Goal: Communication & Community: Answer question/provide support

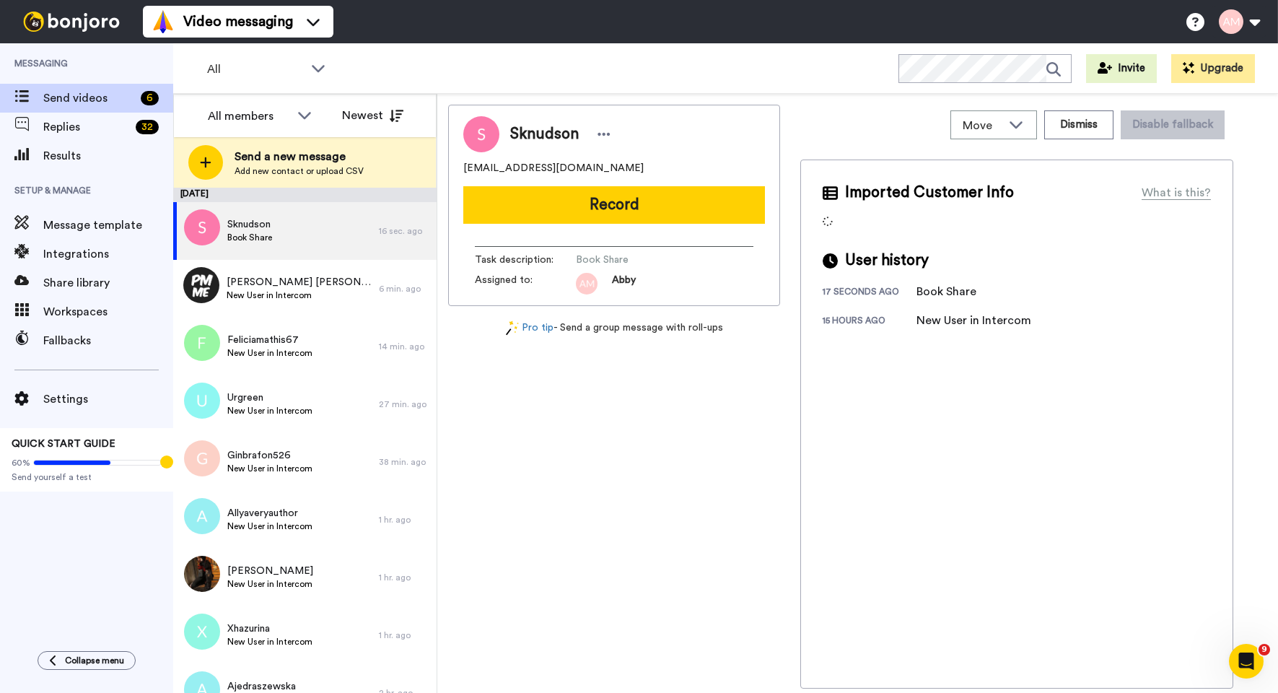
click at [564, 211] on button "Record" at bounding box center [614, 205] width 302 height 38
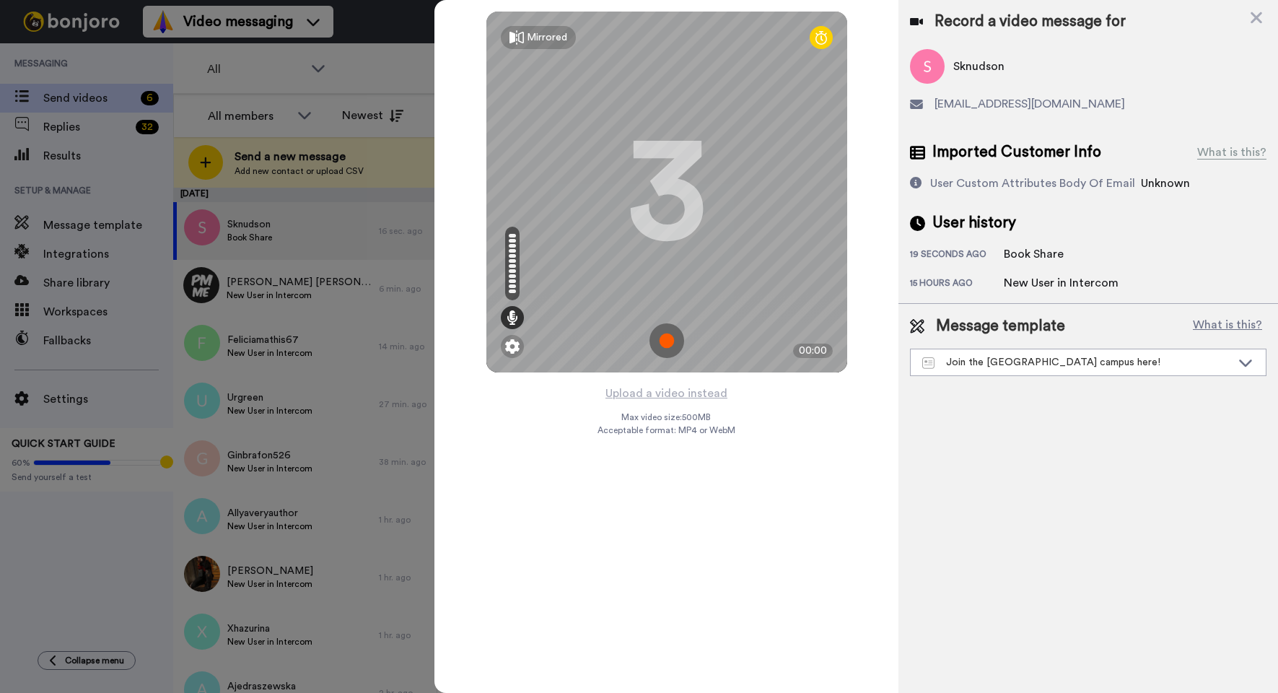
click at [663, 337] on img at bounding box center [667, 340] width 35 height 35
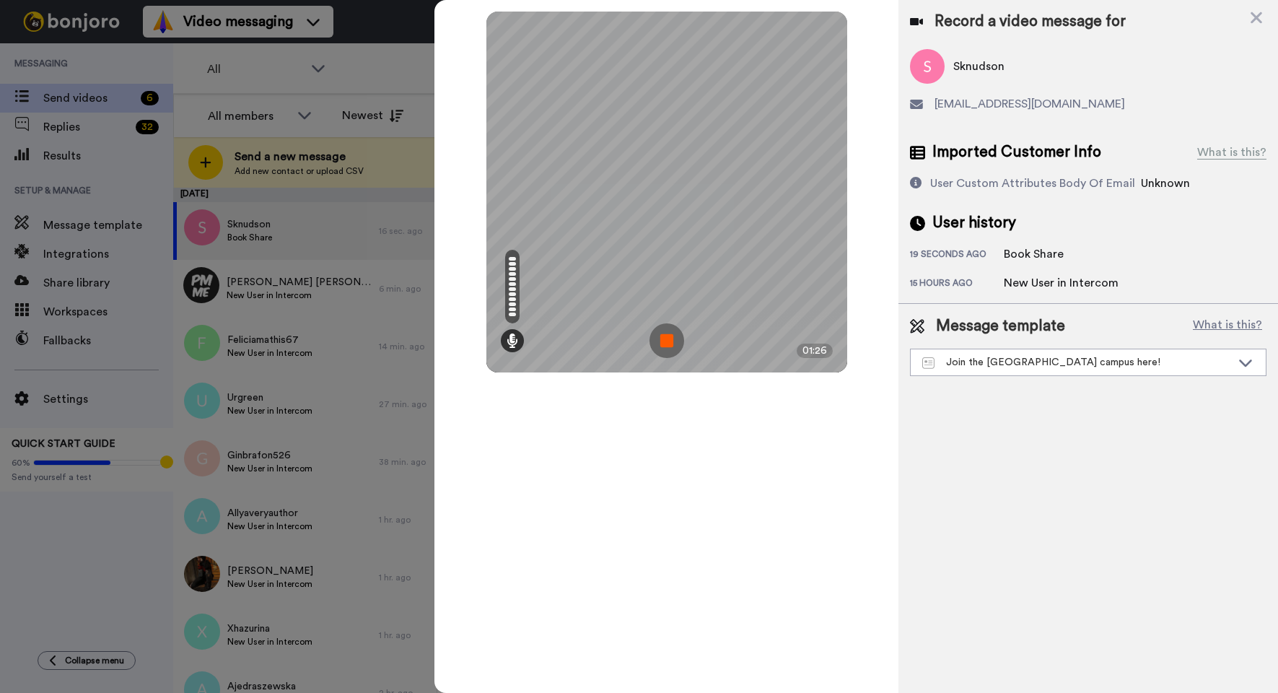
click at [669, 340] on img at bounding box center [667, 340] width 35 height 35
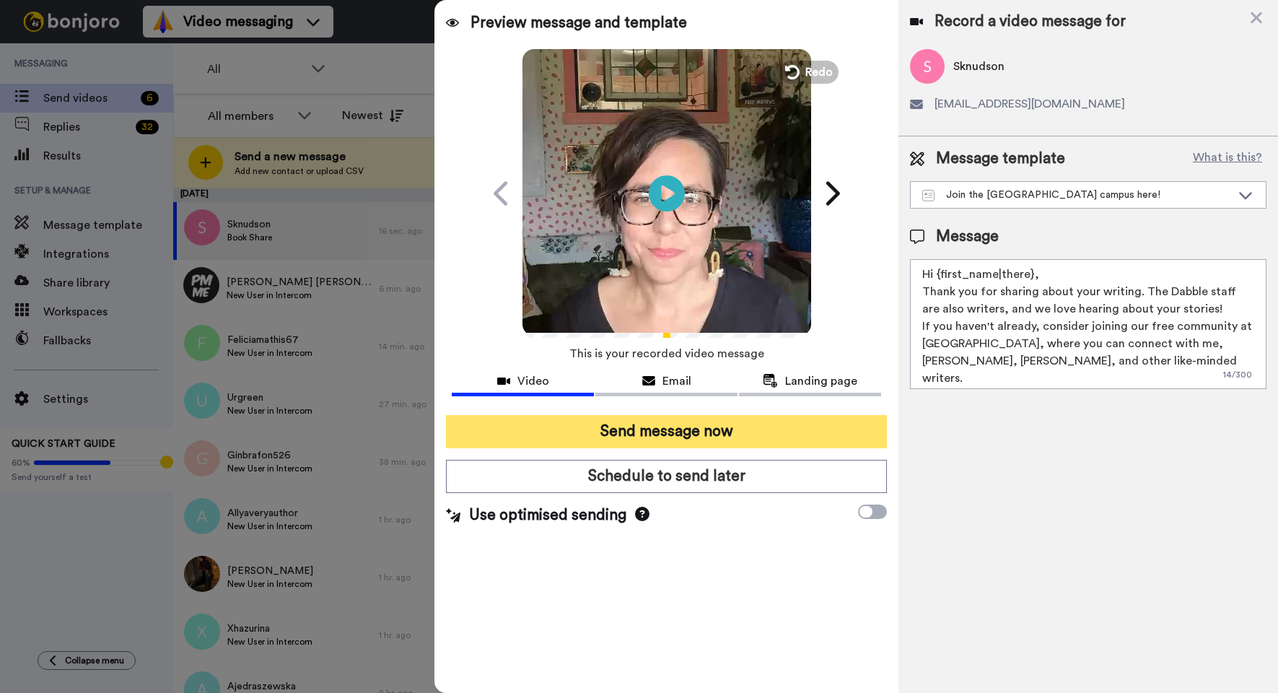
click at [639, 433] on button "Send message now" at bounding box center [666, 431] width 441 height 33
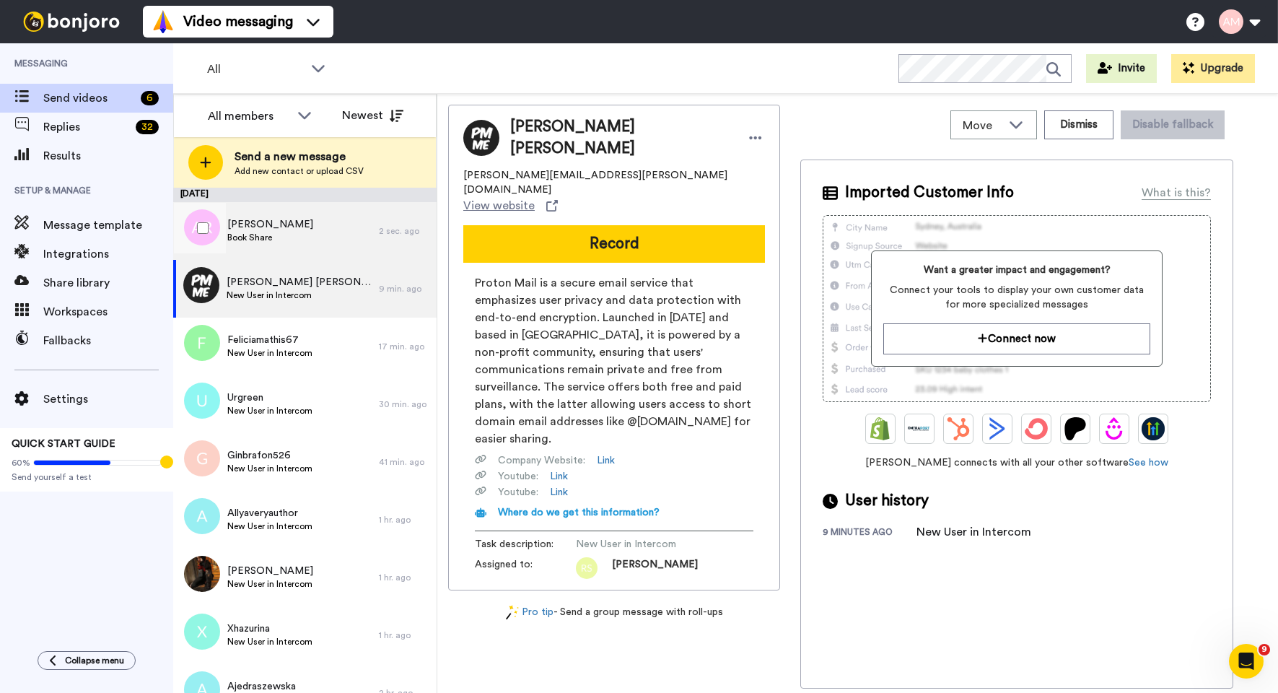
click at [293, 236] on div "Amber R Book Share" at bounding box center [276, 231] width 206 height 58
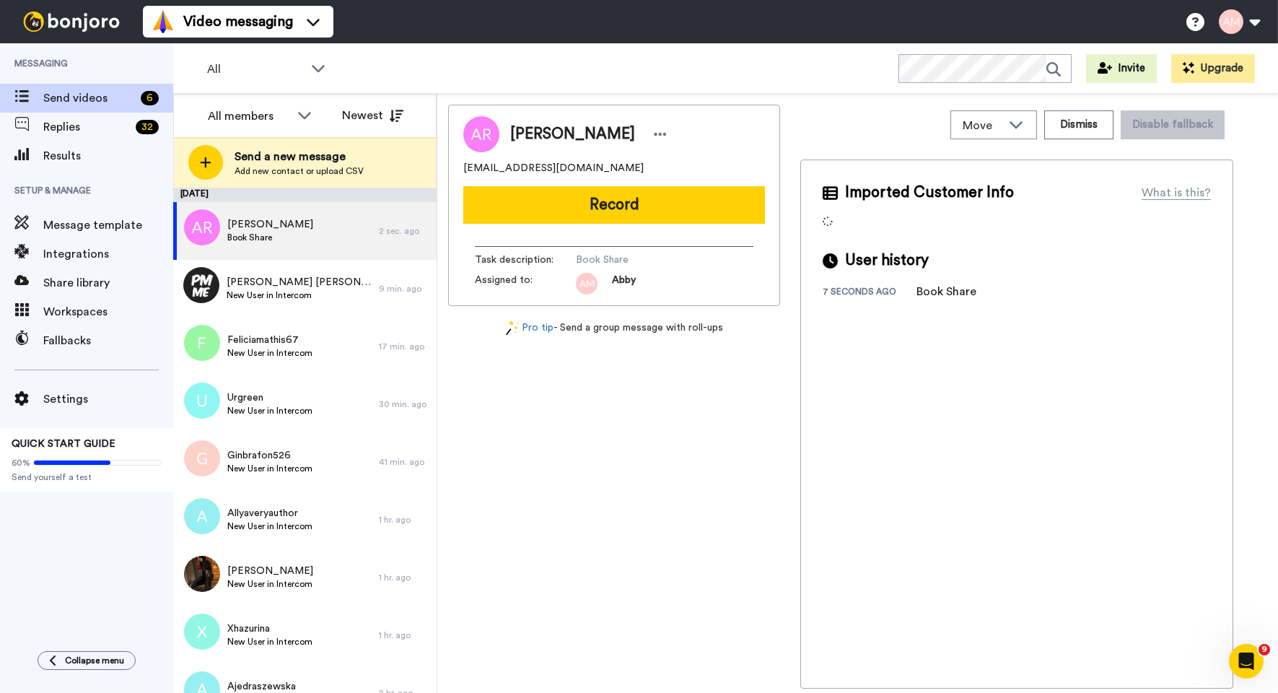
click at [585, 212] on button "Record" at bounding box center [614, 205] width 302 height 38
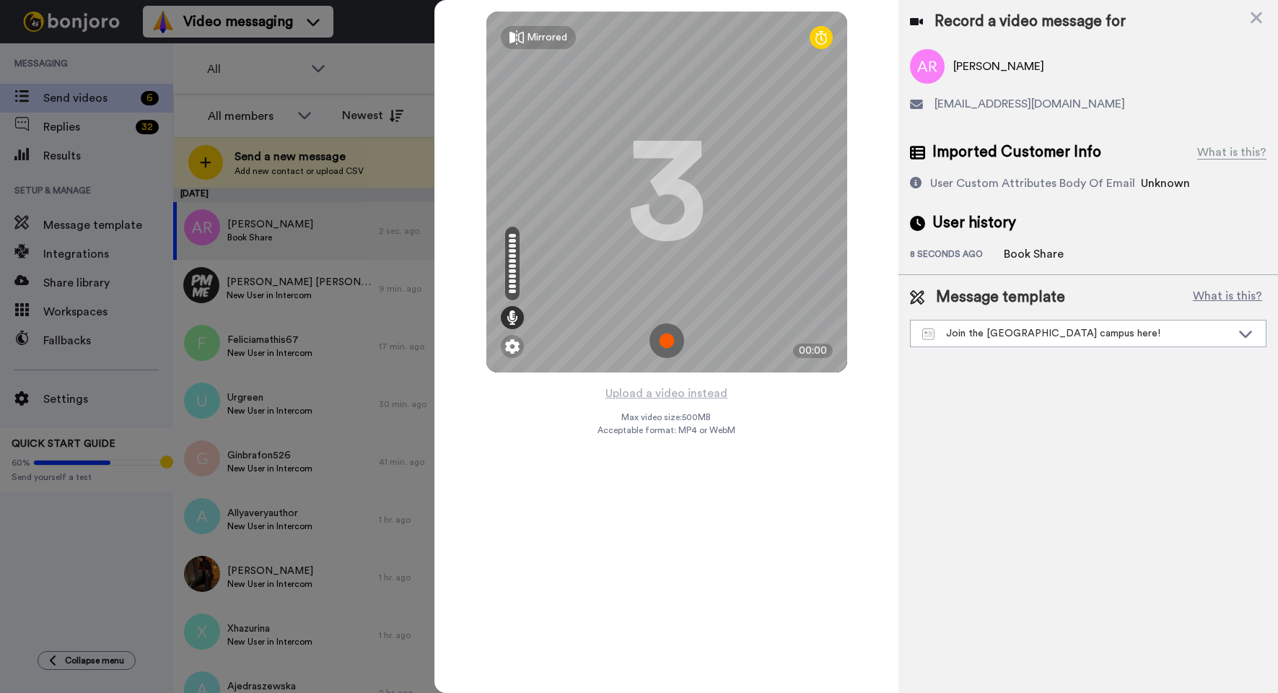
click at [667, 342] on img at bounding box center [667, 340] width 35 height 35
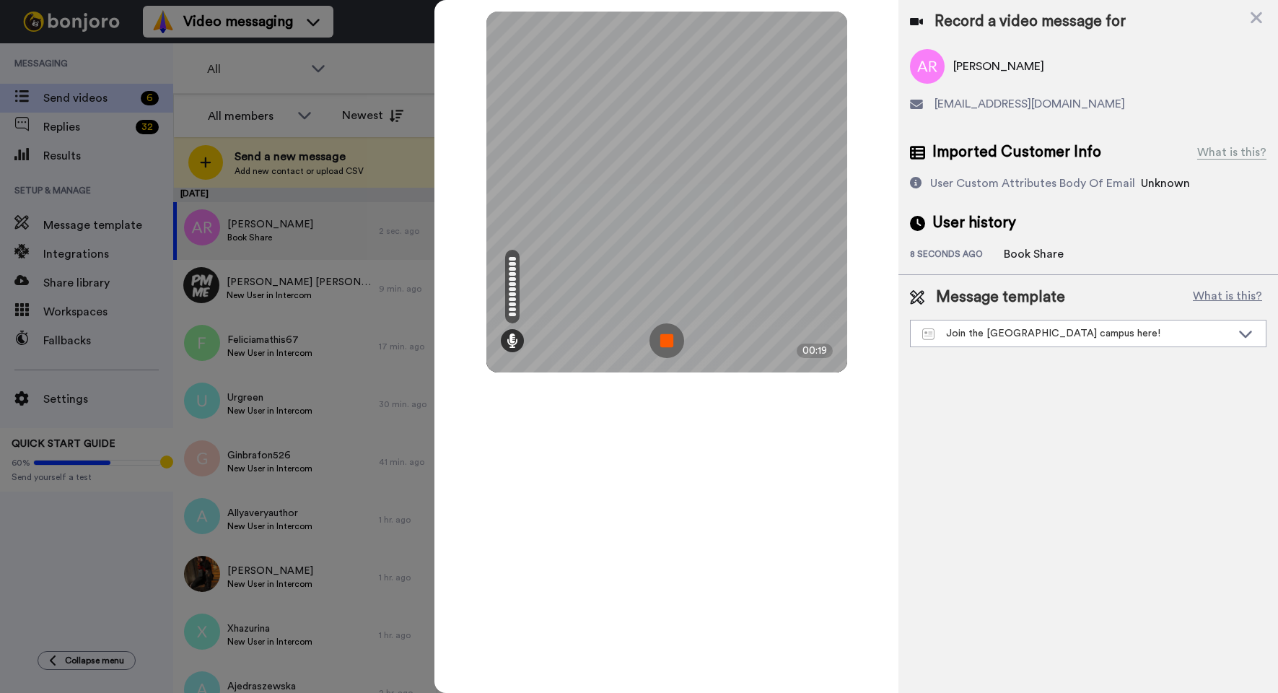
click at [668, 344] on img at bounding box center [667, 340] width 35 height 35
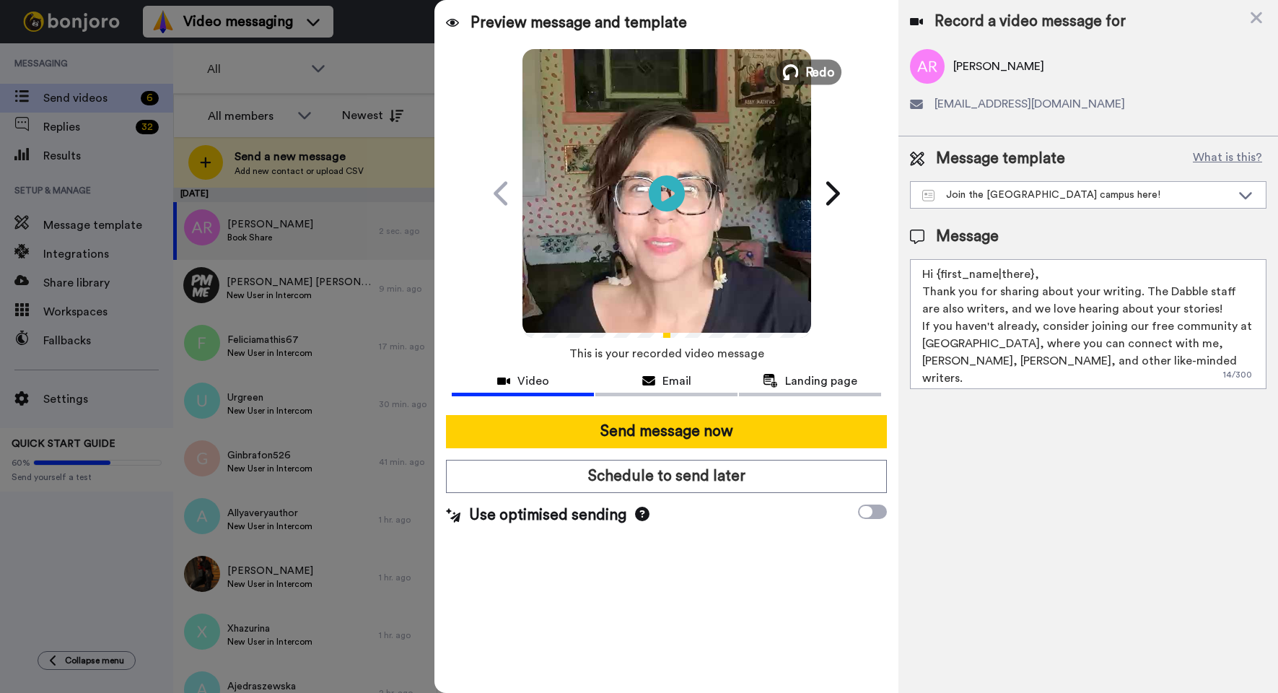
click at [797, 74] on icon at bounding box center [790, 72] width 16 height 16
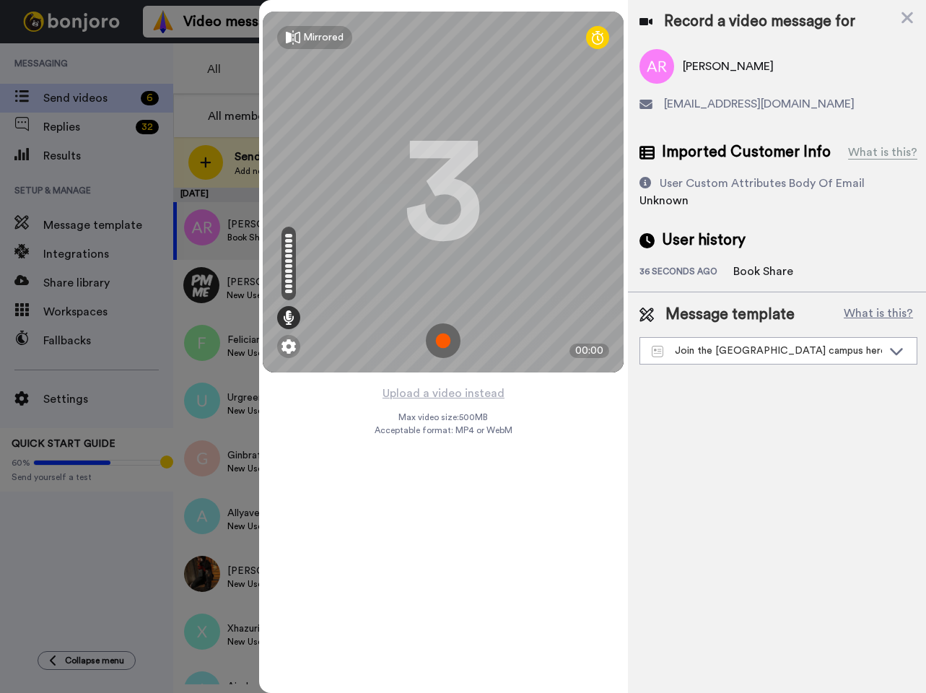
click at [440, 340] on img at bounding box center [443, 340] width 35 height 35
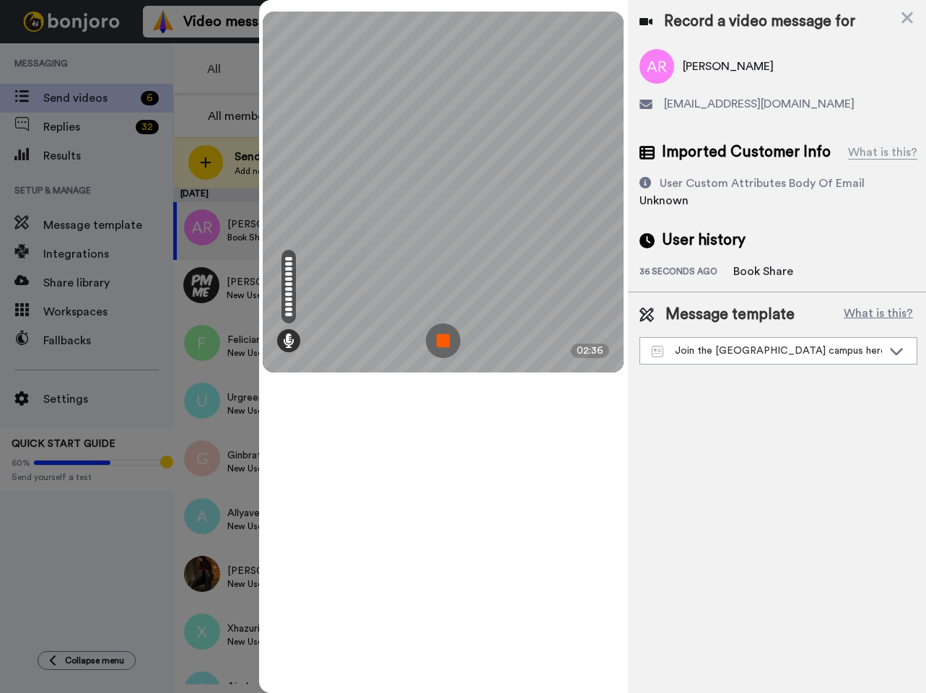
click at [442, 343] on img at bounding box center [443, 340] width 35 height 35
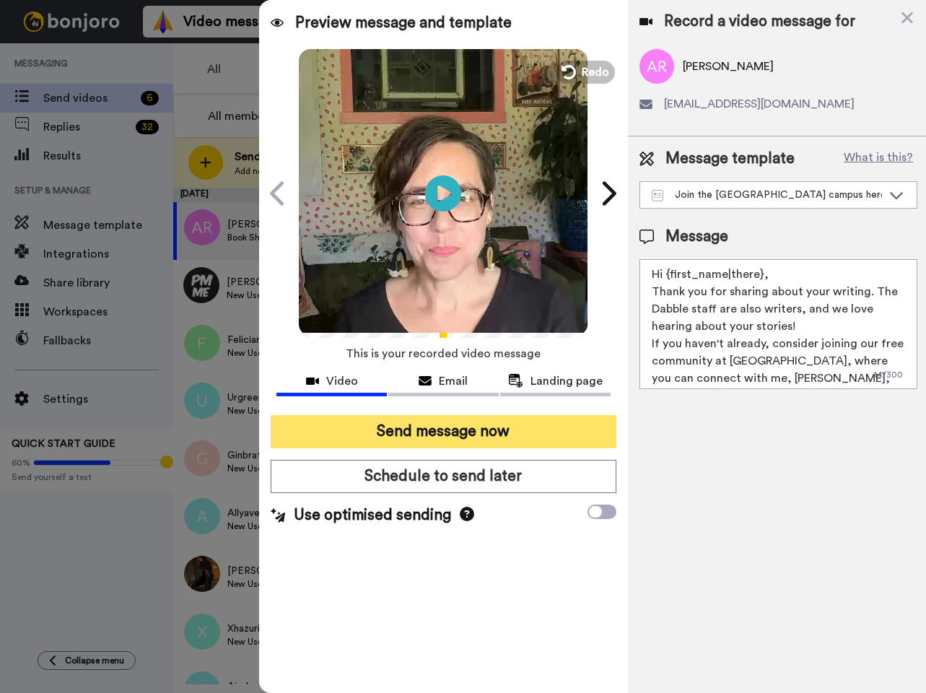
click at [447, 432] on button "Send message now" at bounding box center [443, 431] width 345 height 33
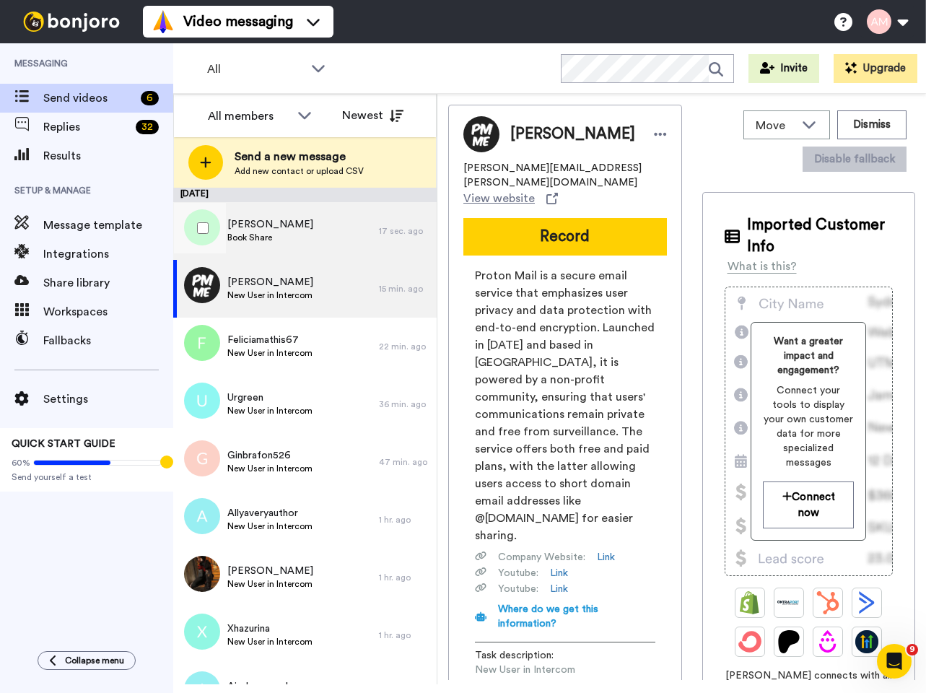
click at [239, 224] on span "Patrick Eakin" at bounding box center [270, 224] width 86 height 14
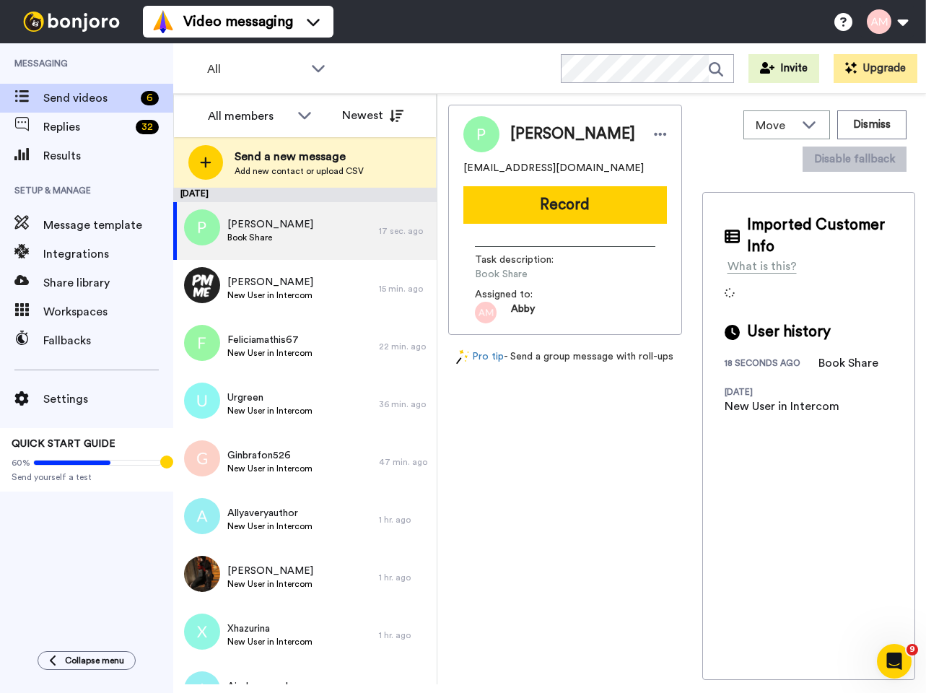
click at [556, 204] on button "Record" at bounding box center [565, 205] width 204 height 38
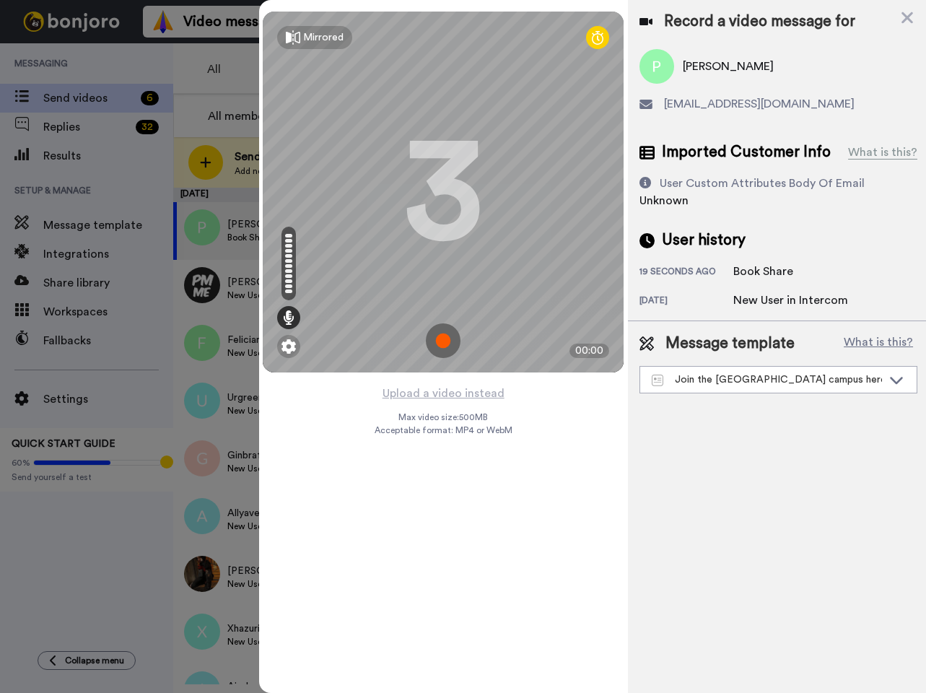
click at [441, 345] on img at bounding box center [443, 340] width 35 height 35
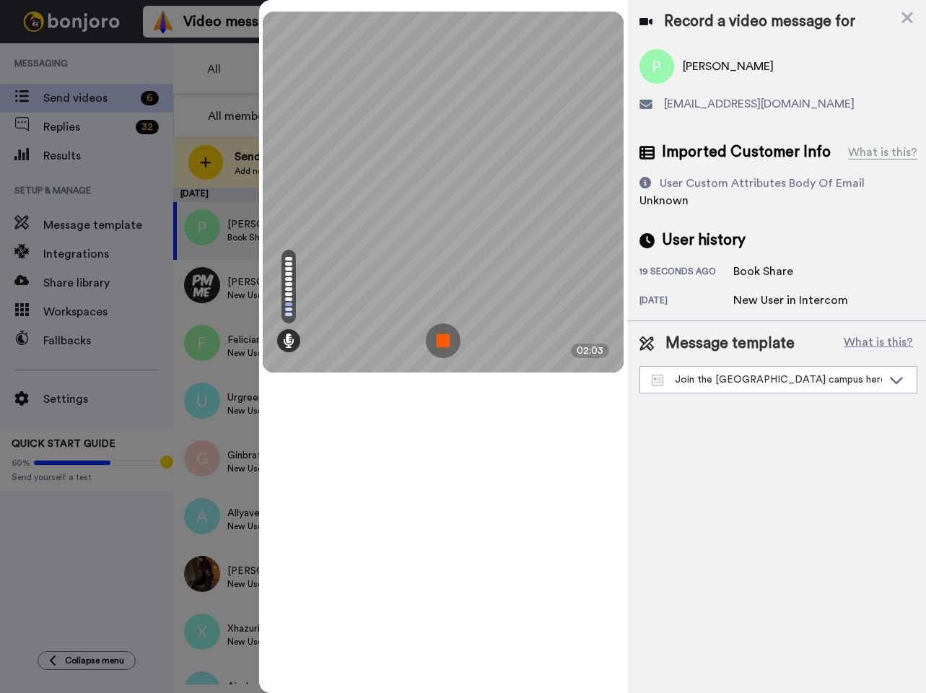
click at [440, 340] on img at bounding box center [443, 340] width 35 height 35
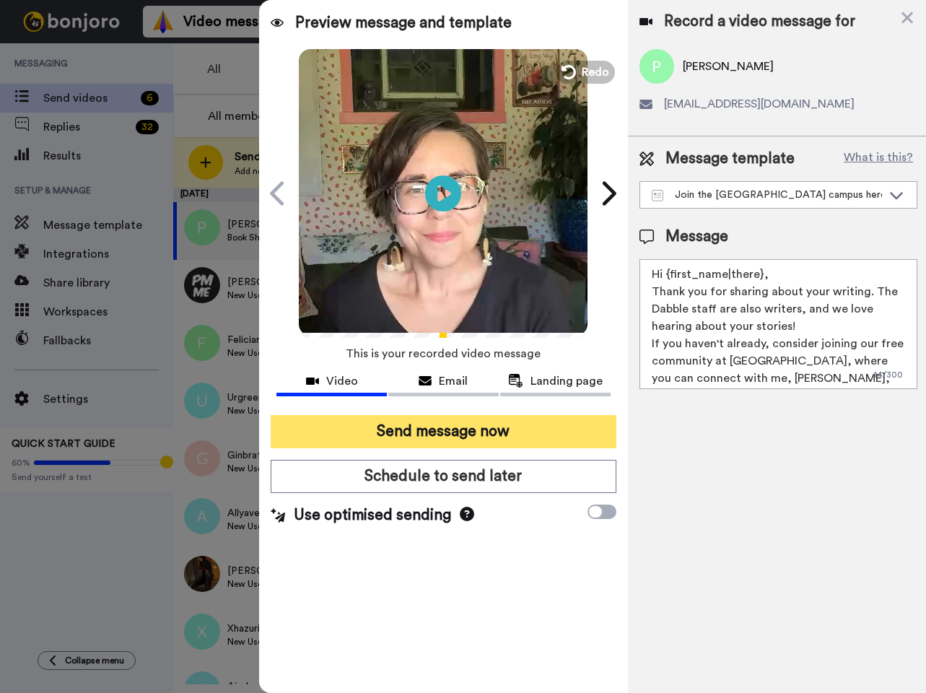
click at [440, 440] on button "Send message now" at bounding box center [443, 431] width 345 height 33
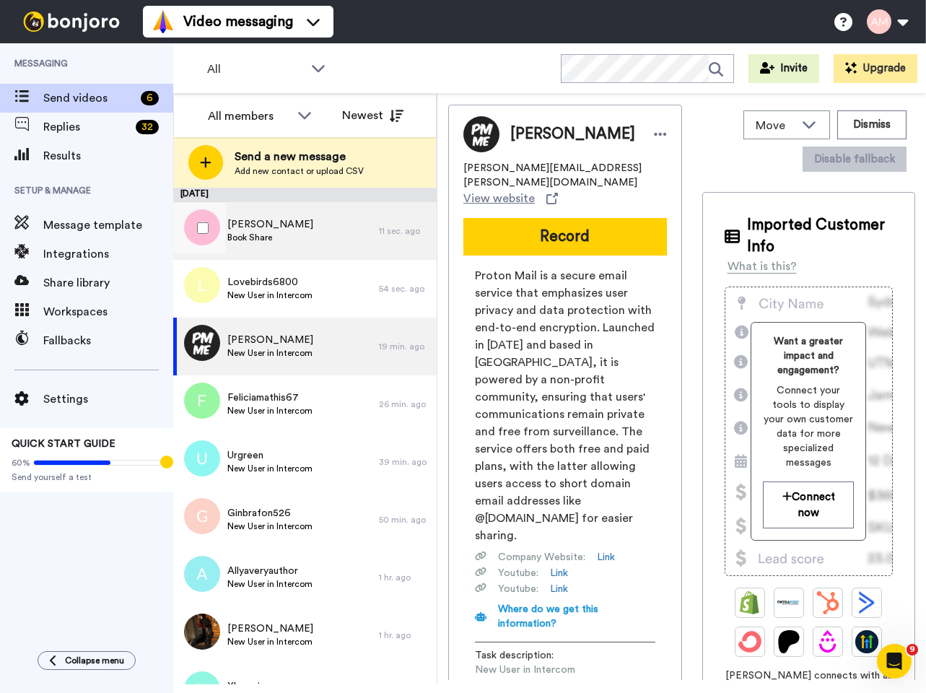
click at [276, 232] on span "Book Share" at bounding box center [270, 238] width 86 height 12
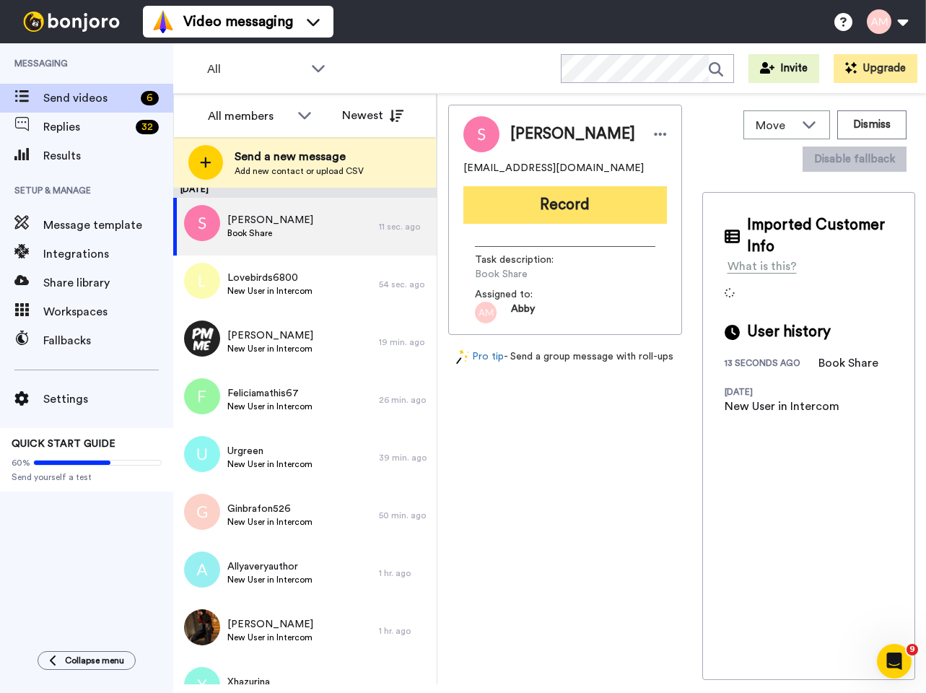
click at [546, 224] on button "Record" at bounding box center [565, 205] width 204 height 38
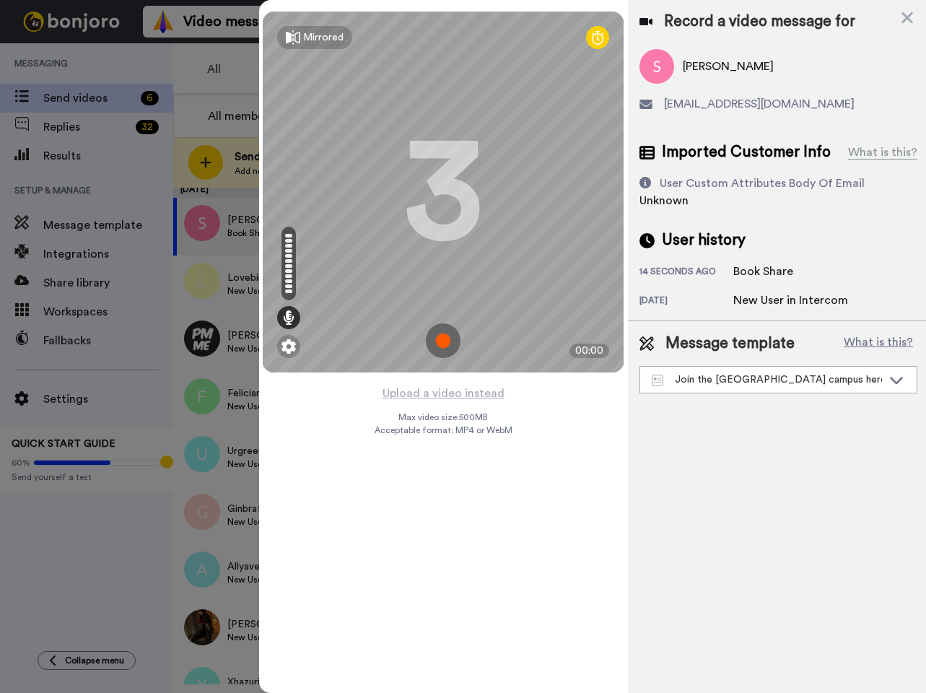
click at [438, 346] on img at bounding box center [443, 340] width 35 height 35
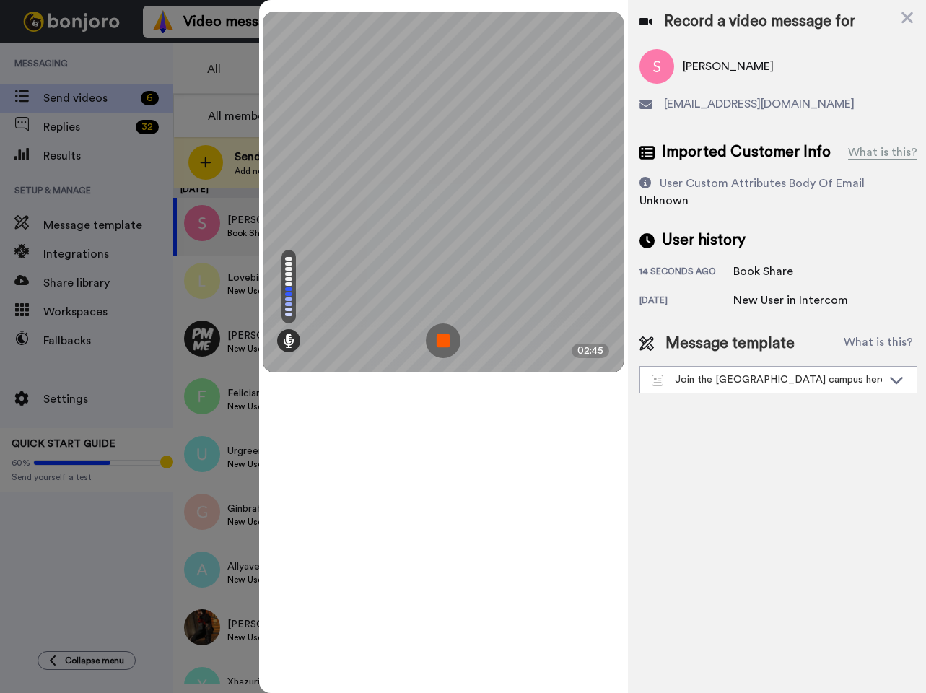
click at [442, 344] on img at bounding box center [443, 340] width 35 height 35
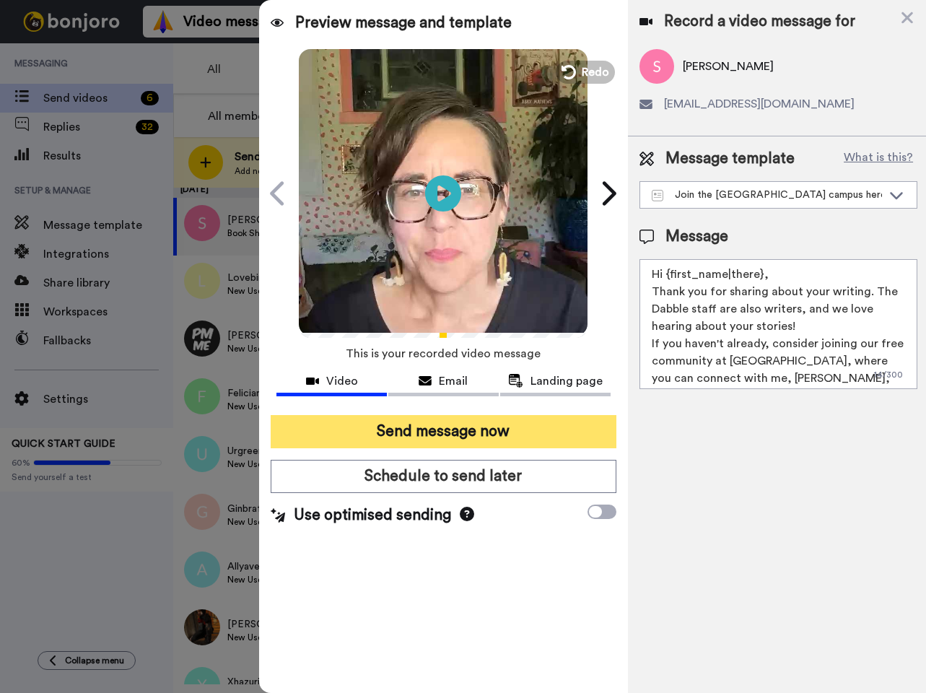
click at [420, 438] on button "Send message now" at bounding box center [443, 431] width 345 height 33
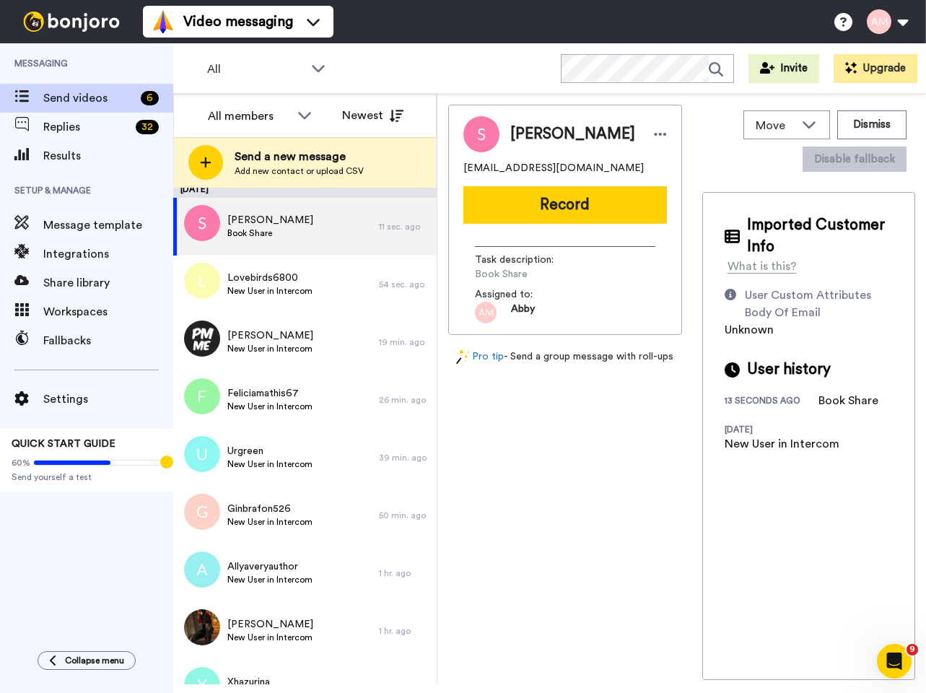
scroll to position [0, 0]
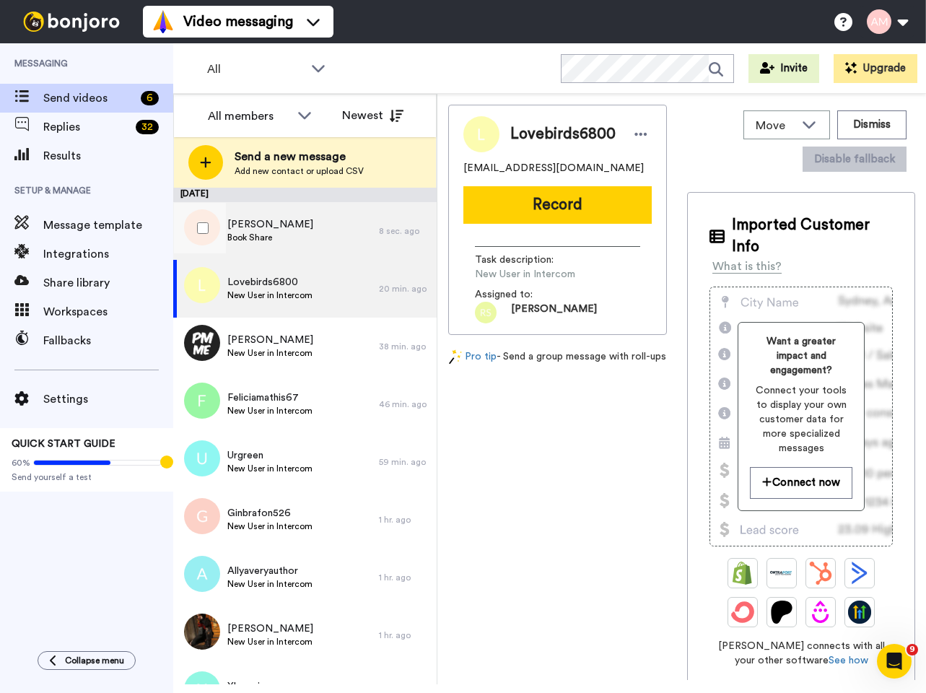
click at [273, 229] on div "Rowan Book Share" at bounding box center [276, 231] width 206 height 58
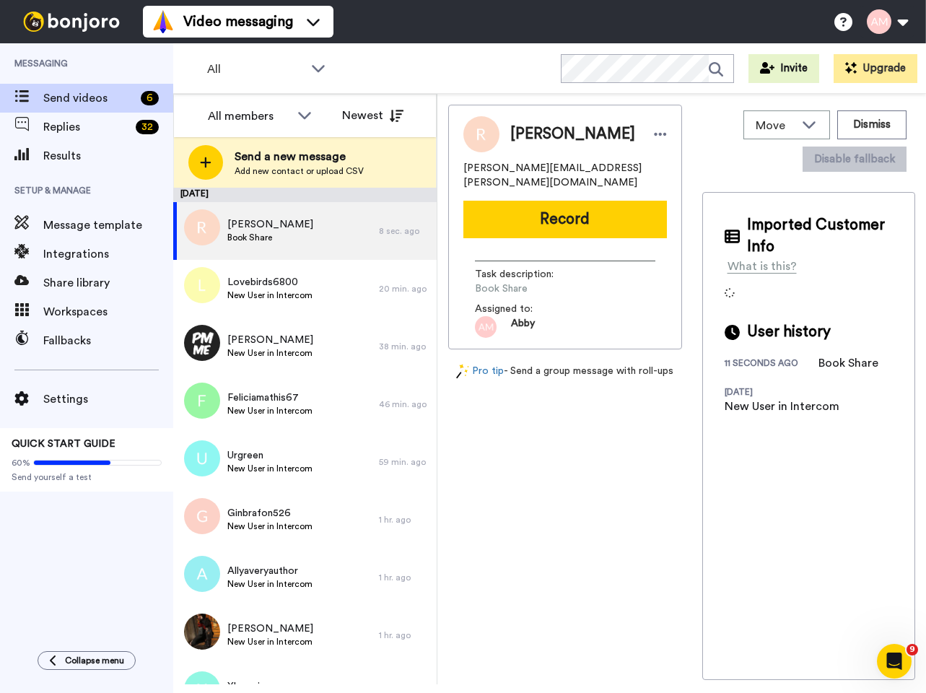
click at [523, 206] on button "Record" at bounding box center [565, 220] width 204 height 38
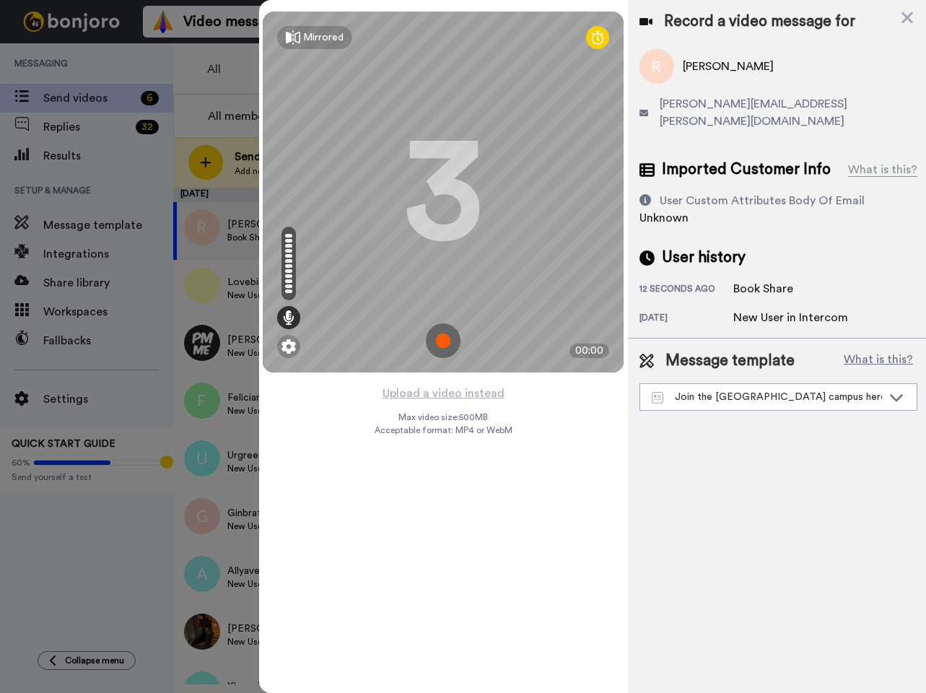
click at [440, 339] on img at bounding box center [443, 340] width 35 height 35
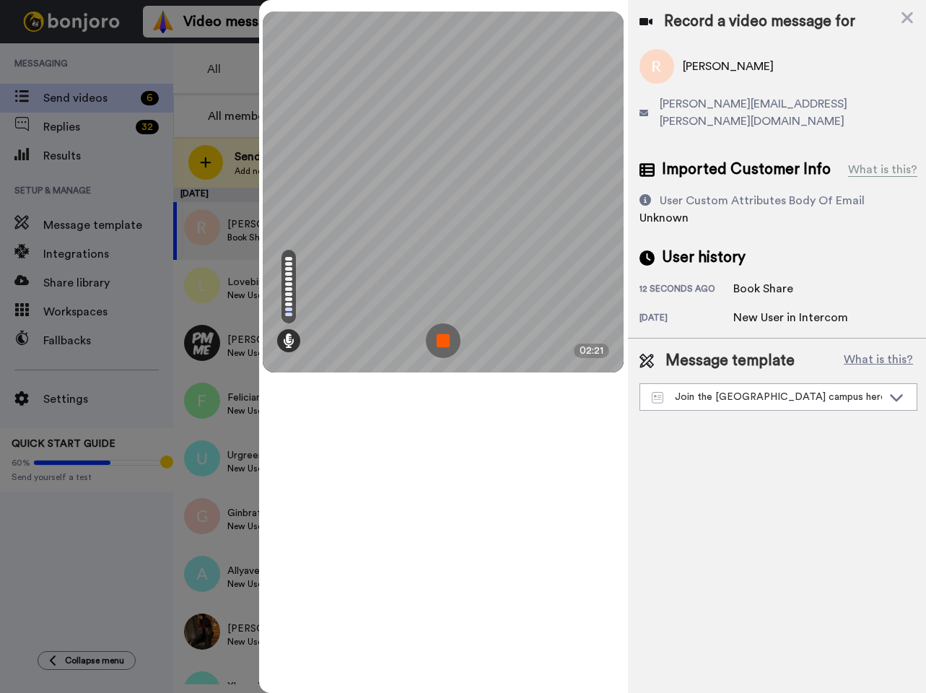
click at [440, 344] on img at bounding box center [443, 340] width 35 height 35
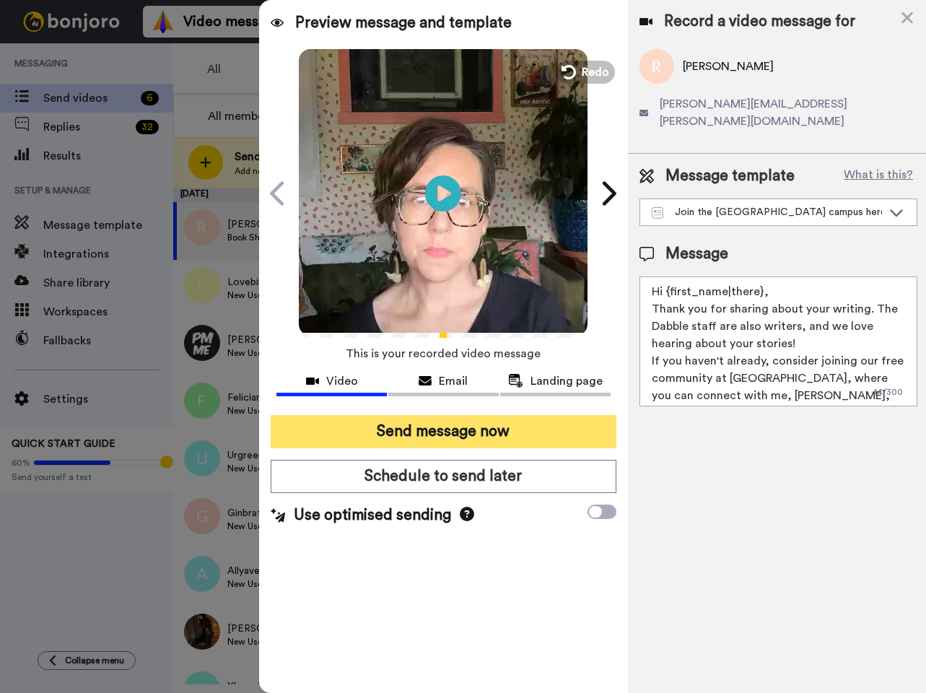
click at [437, 434] on button "Send message now" at bounding box center [443, 431] width 345 height 33
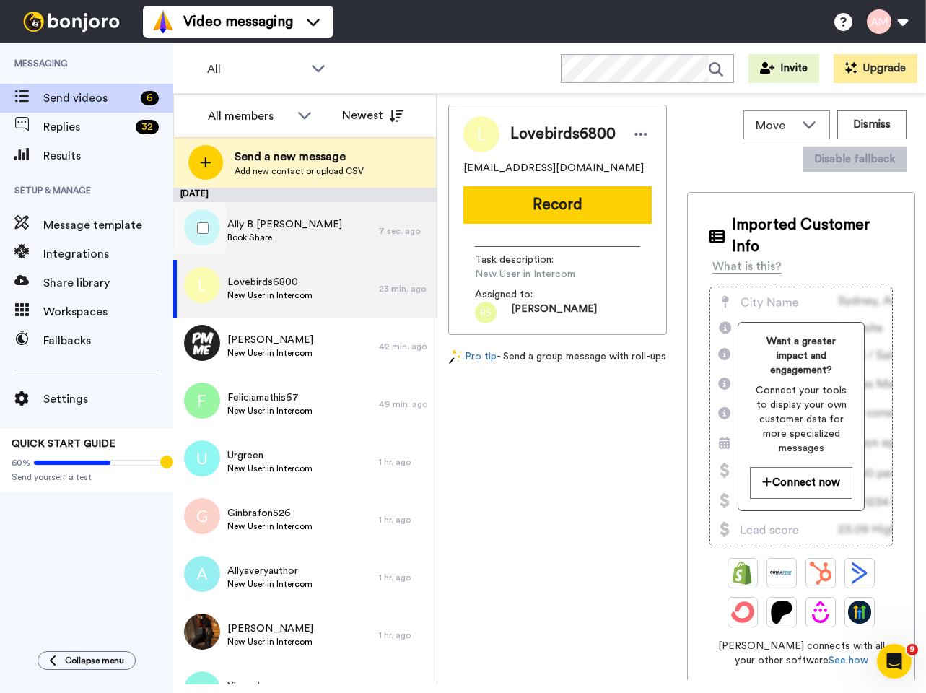
click at [285, 229] on span "Ally B [PERSON_NAME]" at bounding box center [284, 224] width 115 height 14
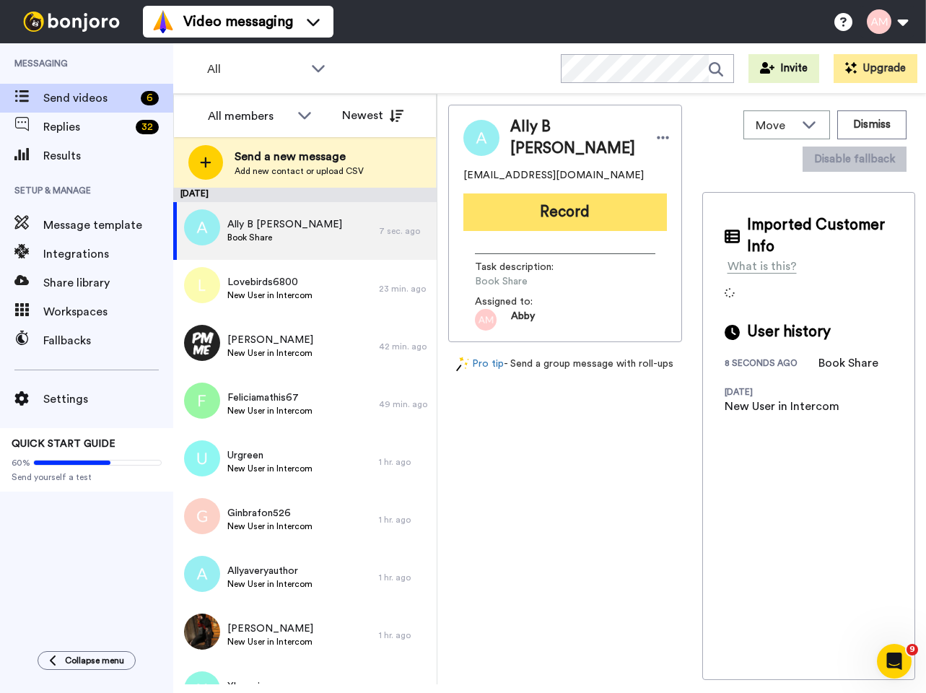
click at [532, 218] on button "Record" at bounding box center [565, 212] width 204 height 38
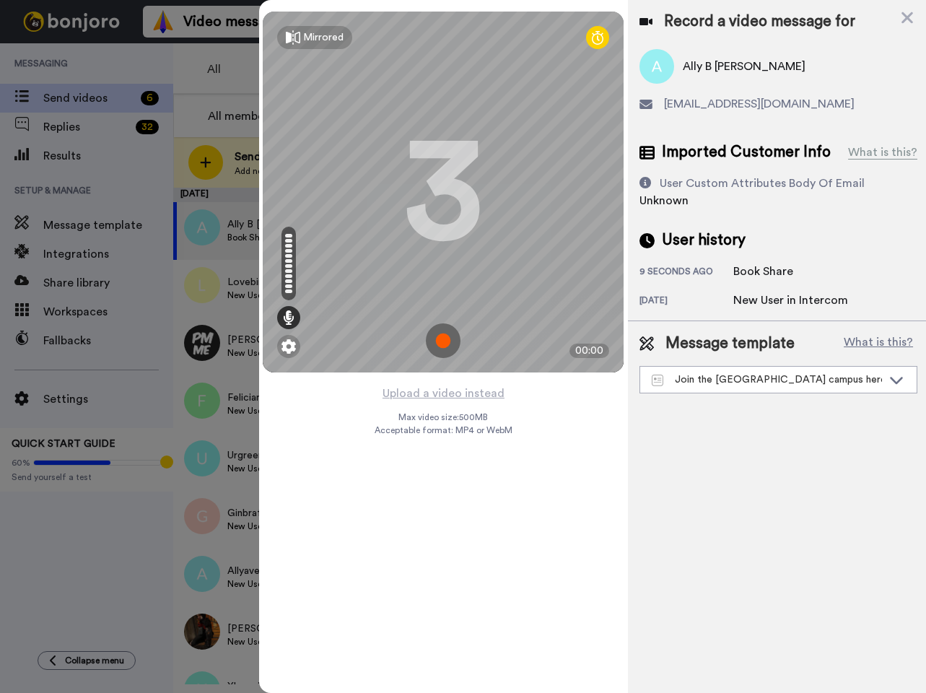
click at [442, 336] on img at bounding box center [443, 340] width 35 height 35
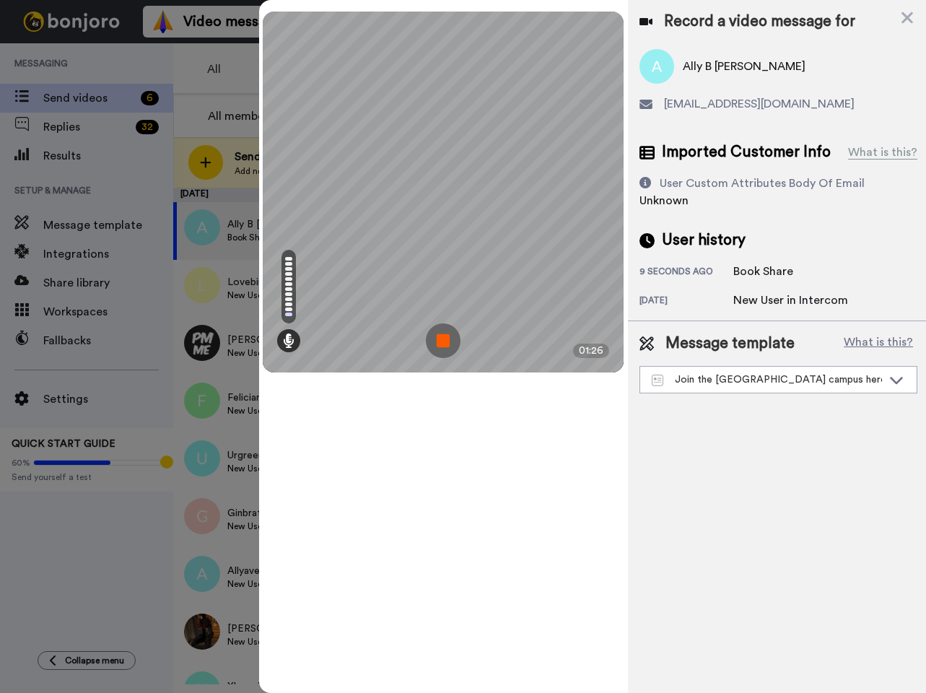
click at [442, 341] on img at bounding box center [443, 340] width 35 height 35
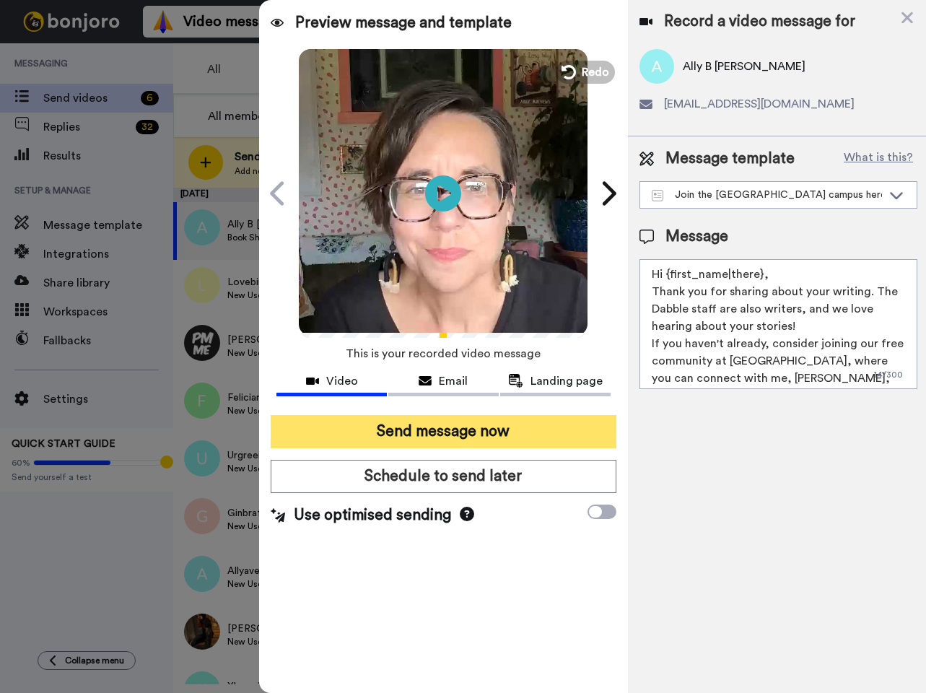
click at [437, 435] on button "Send message now" at bounding box center [443, 431] width 345 height 33
